Goal: Navigation & Orientation: Find specific page/section

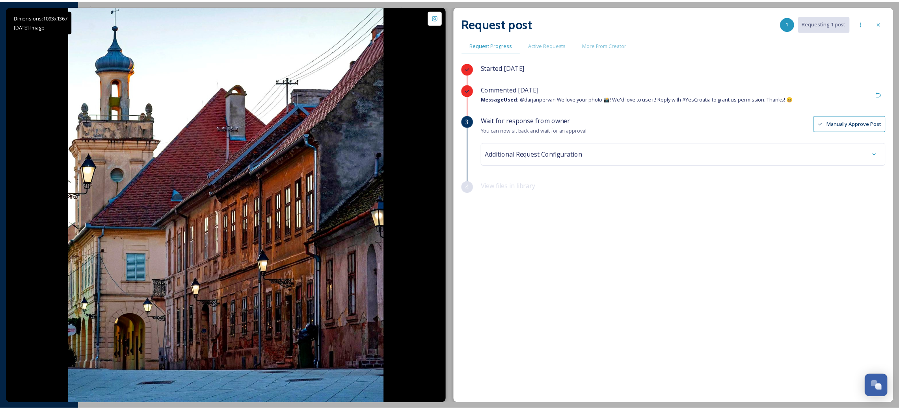
scroll to position [457, 0]
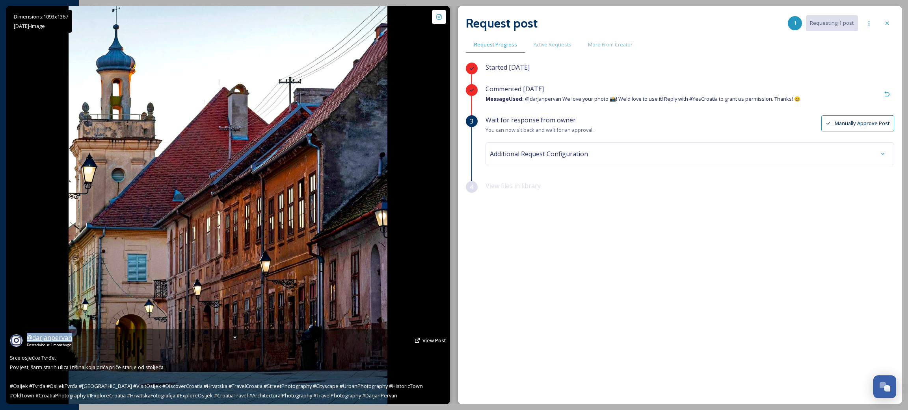
drag, startPoint x: 78, startPoint y: 338, endPoint x: 29, endPoint y: 334, distance: 48.6
click at [29, 334] on div "@ darjanpervan Posted about [DATE] View Post" at bounding box center [228, 340] width 436 height 15
copy span "@ darjanpervan"
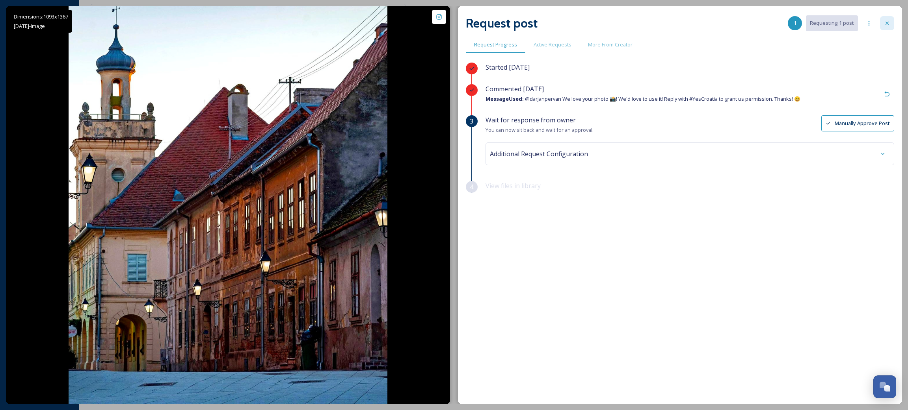
click at [887, 18] on div at bounding box center [887, 23] width 14 height 14
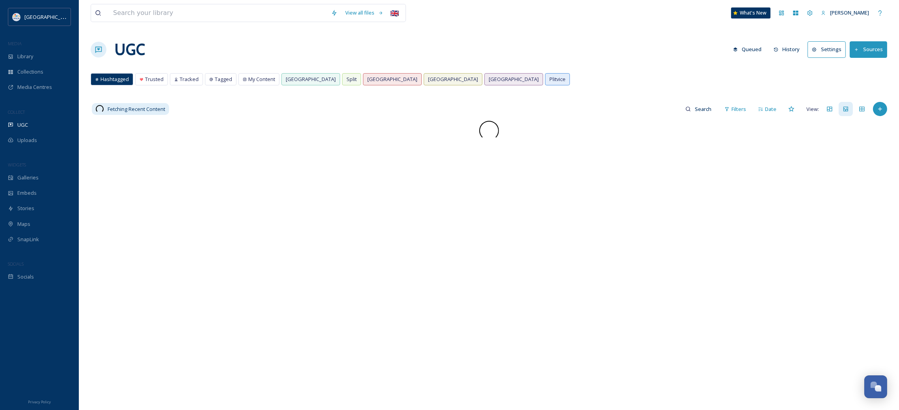
click at [365, 198] on div at bounding box center [489, 326] width 796 height 410
